Goal: Check status

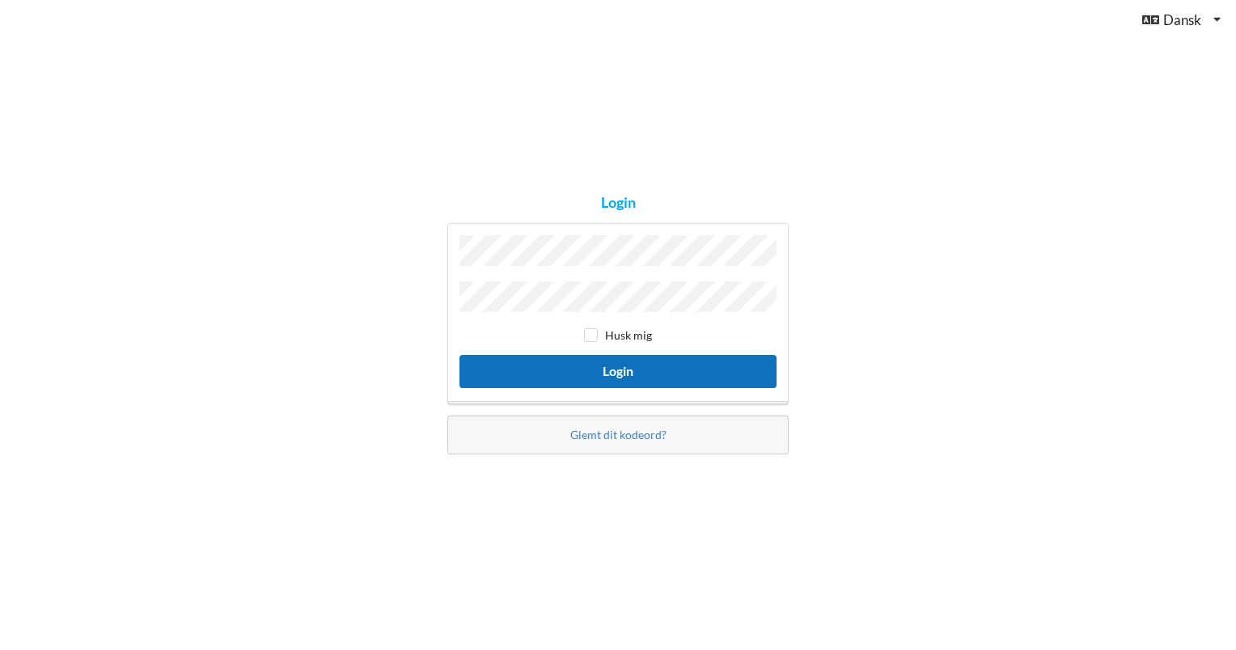
click at [676, 360] on button "Login" at bounding box center [617, 371] width 317 height 33
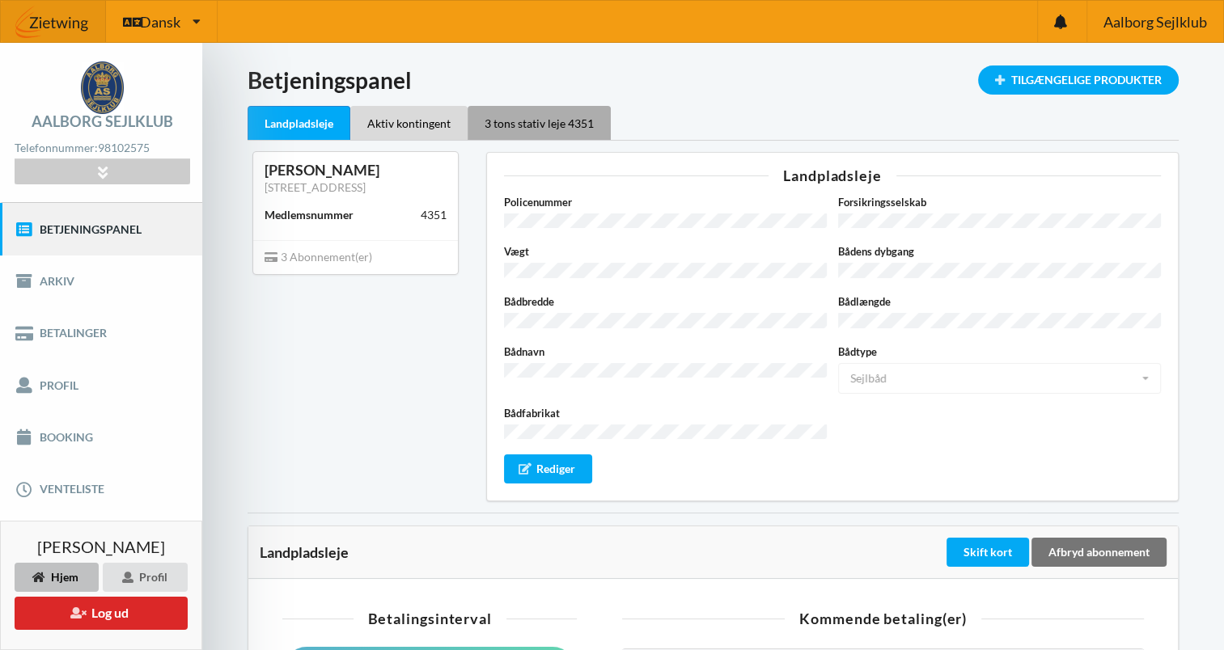
click at [542, 123] on div "3 tons stativ leje 4351" at bounding box center [539, 123] width 143 height 34
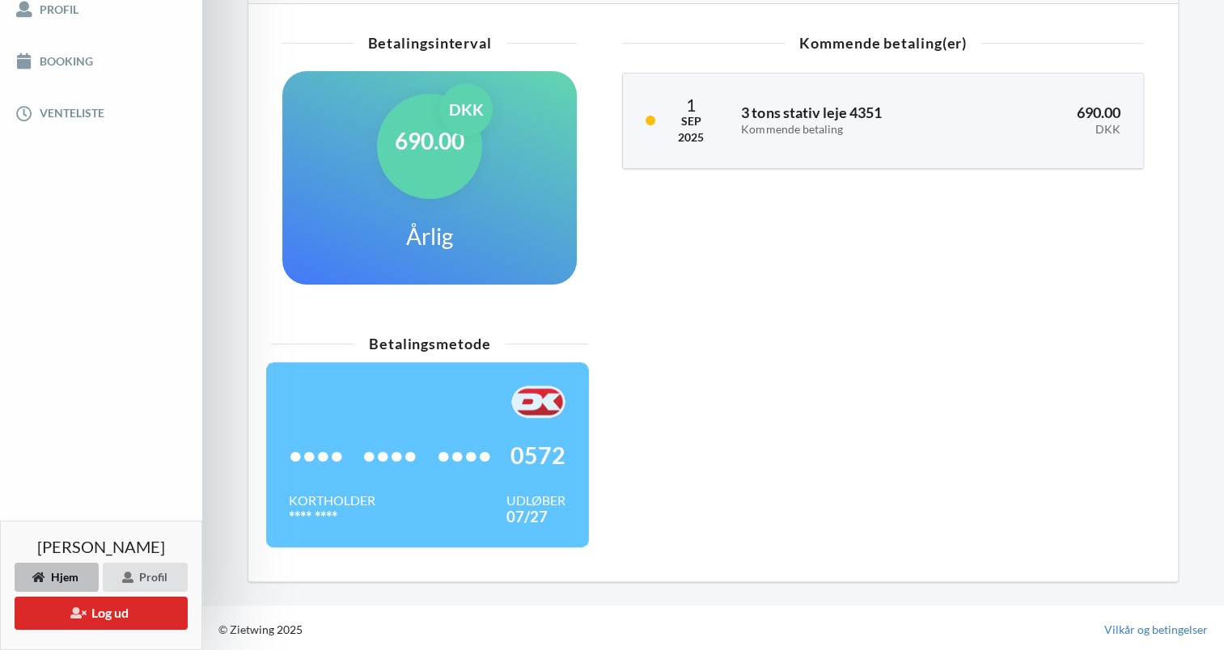
scroll to position [377, 0]
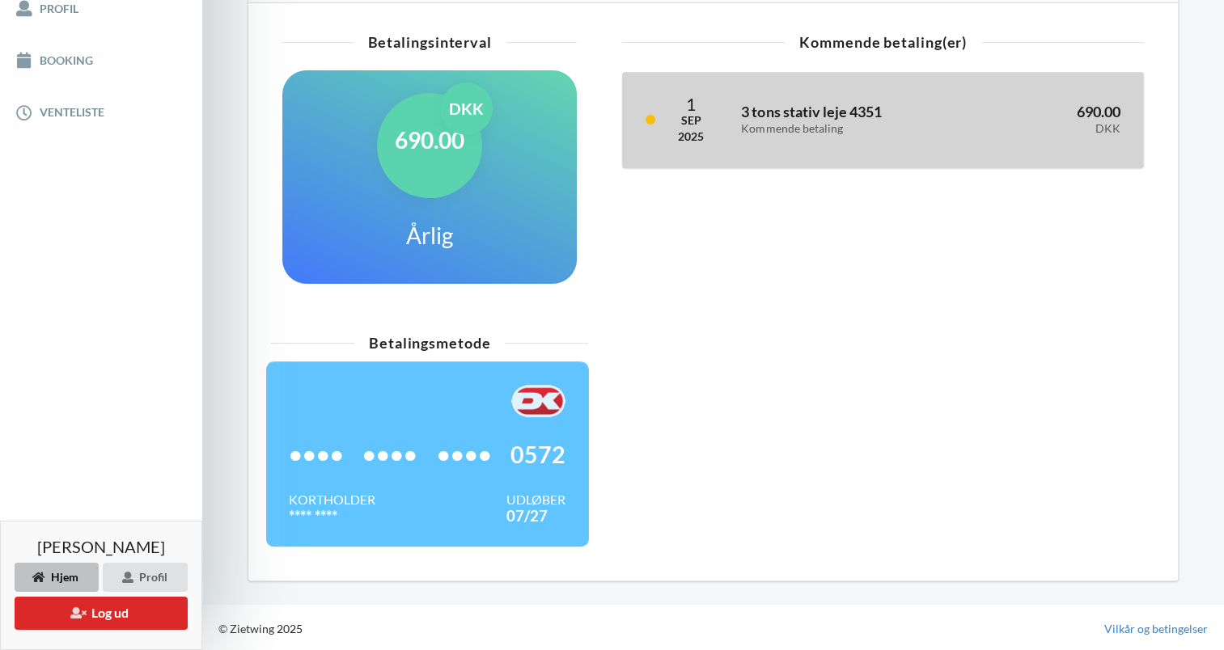
click at [845, 126] on div "Kommende betaling" at bounding box center [854, 129] width 226 height 14
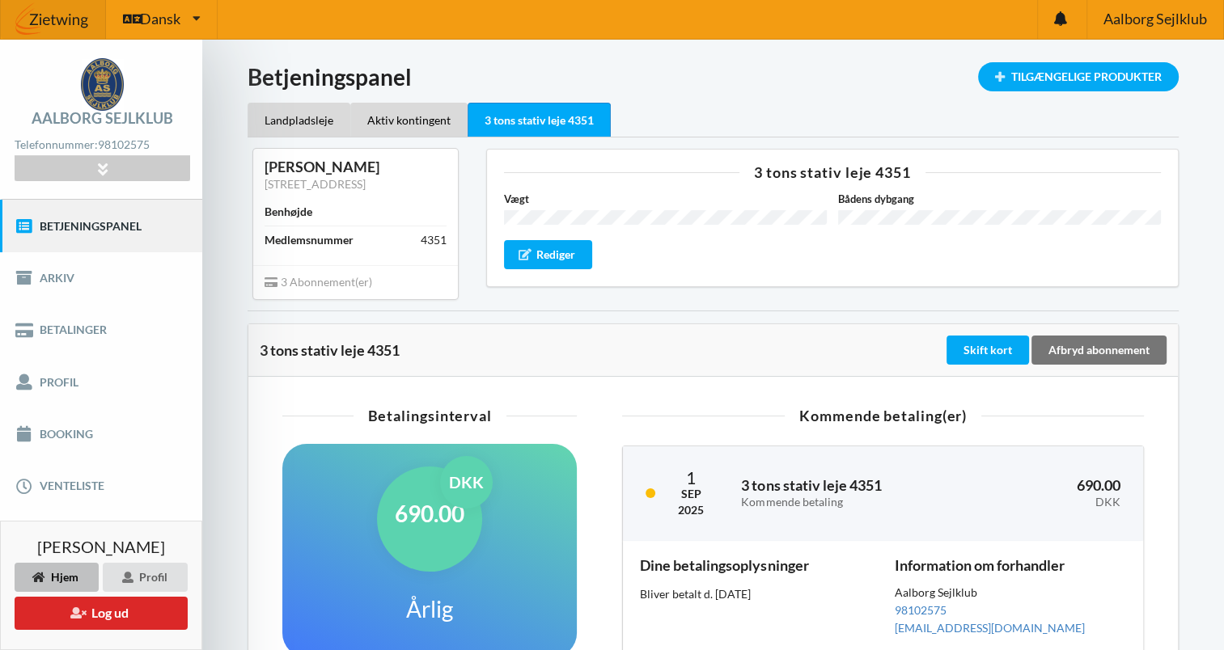
scroll to position [0, 0]
